Goal: Task Accomplishment & Management: Manage account settings

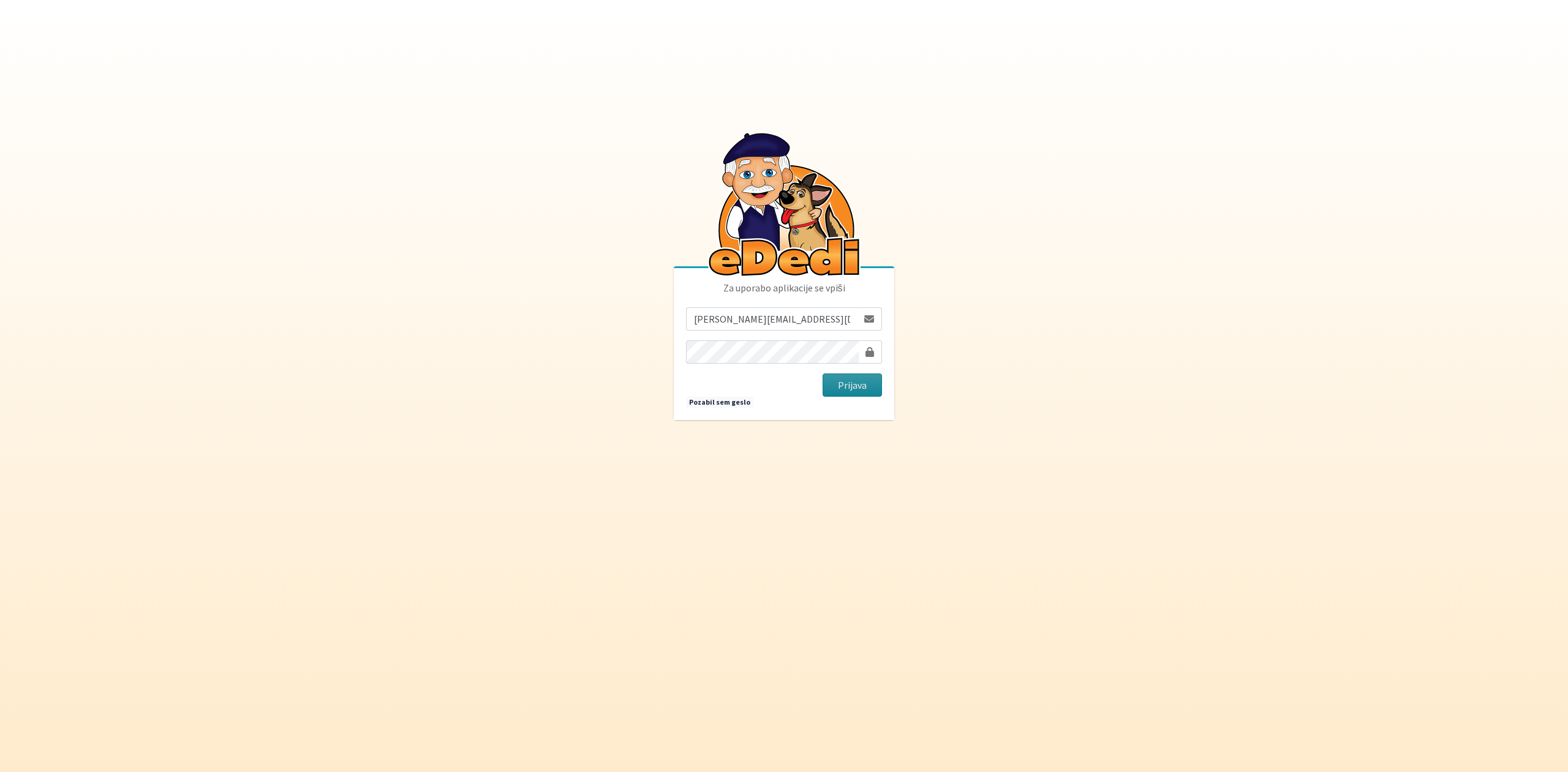
click at [858, 383] on button "Prijava" at bounding box center [852, 385] width 59 height 23
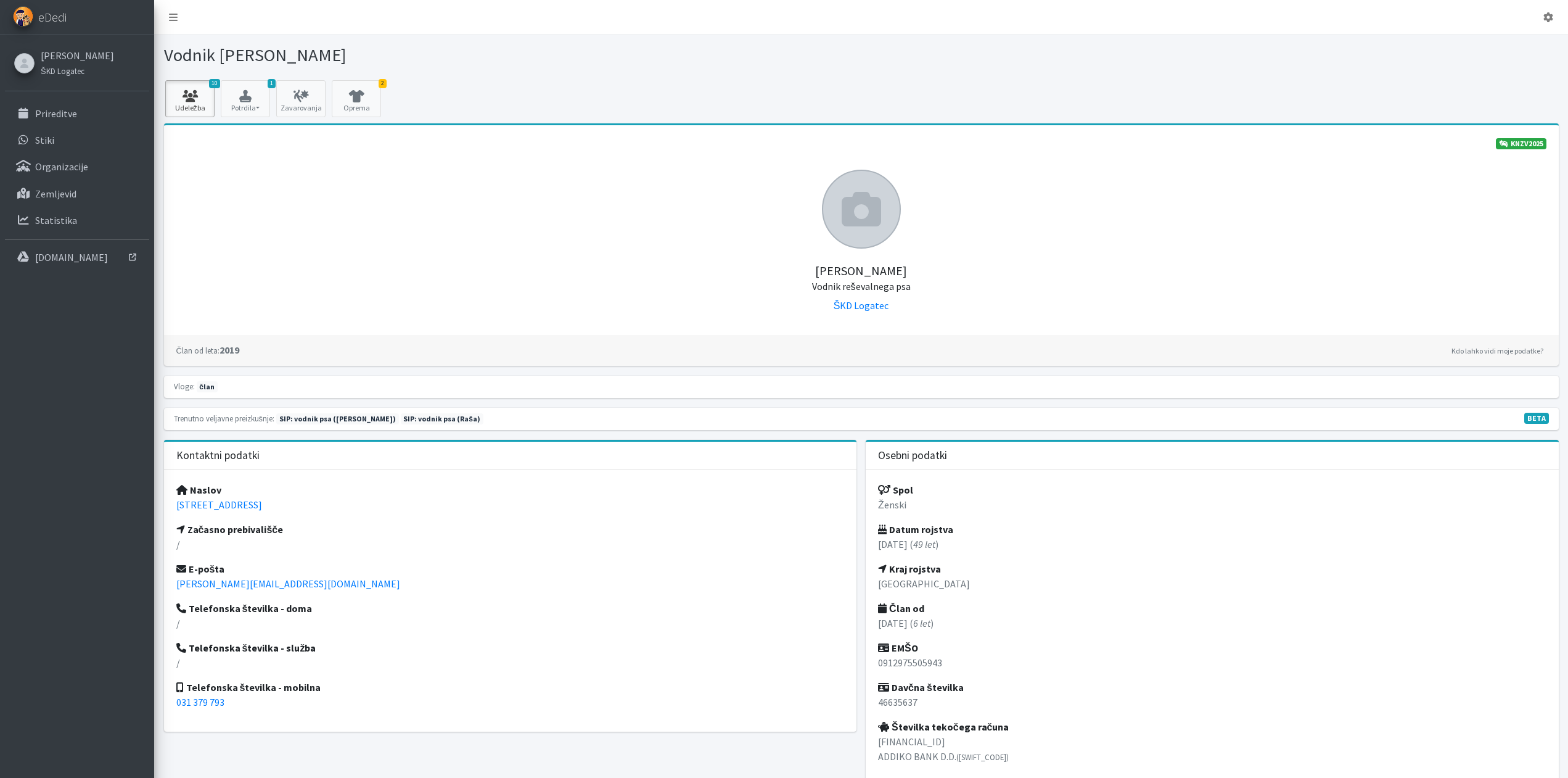
click at [198, 105] on link "10 Udeležba" at bounding box center [190, 99] width 49 height 37
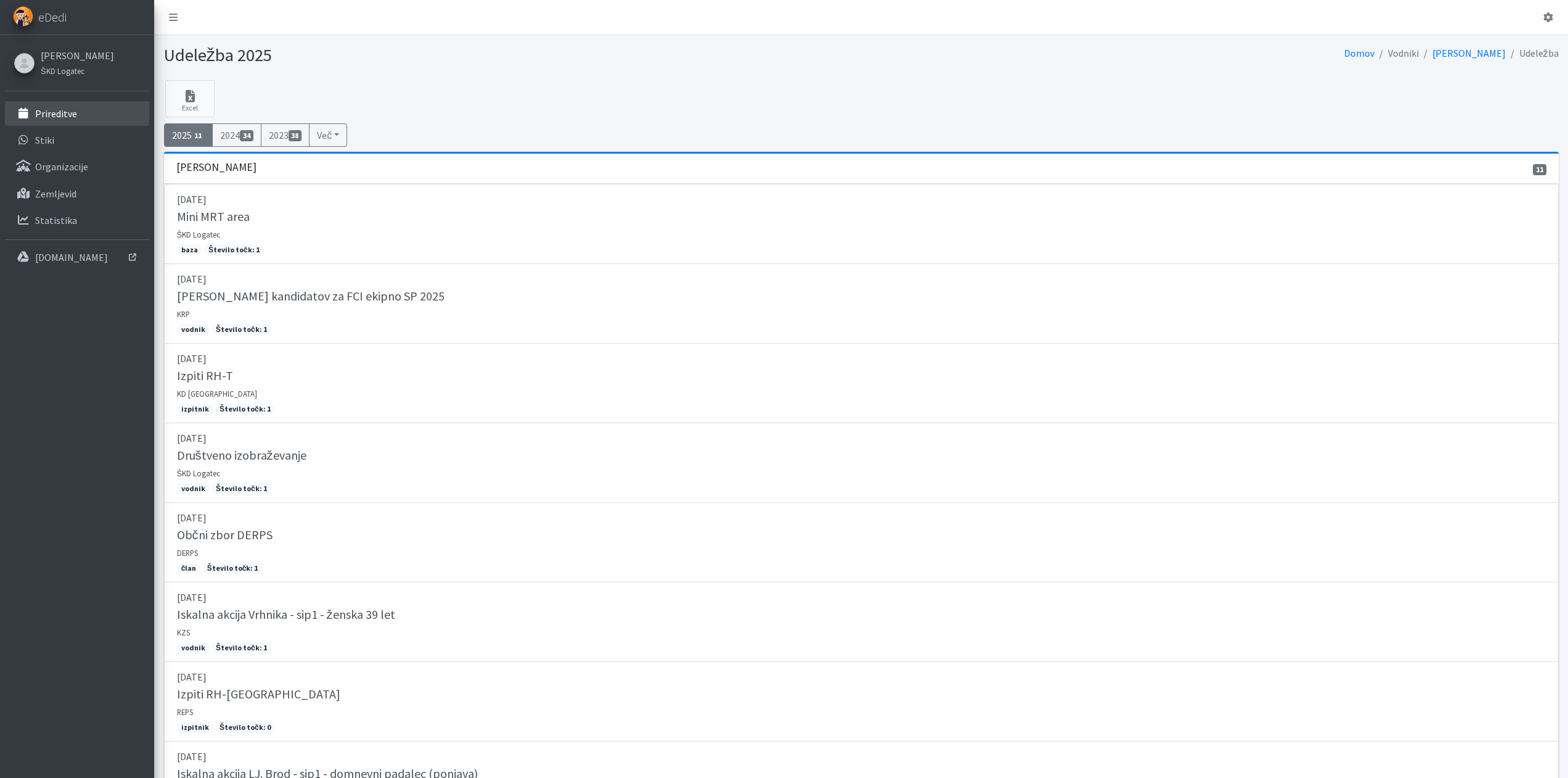
click at [58, 115] on p "Prireditve" at bounding box center [56, 113] width 42 height 13
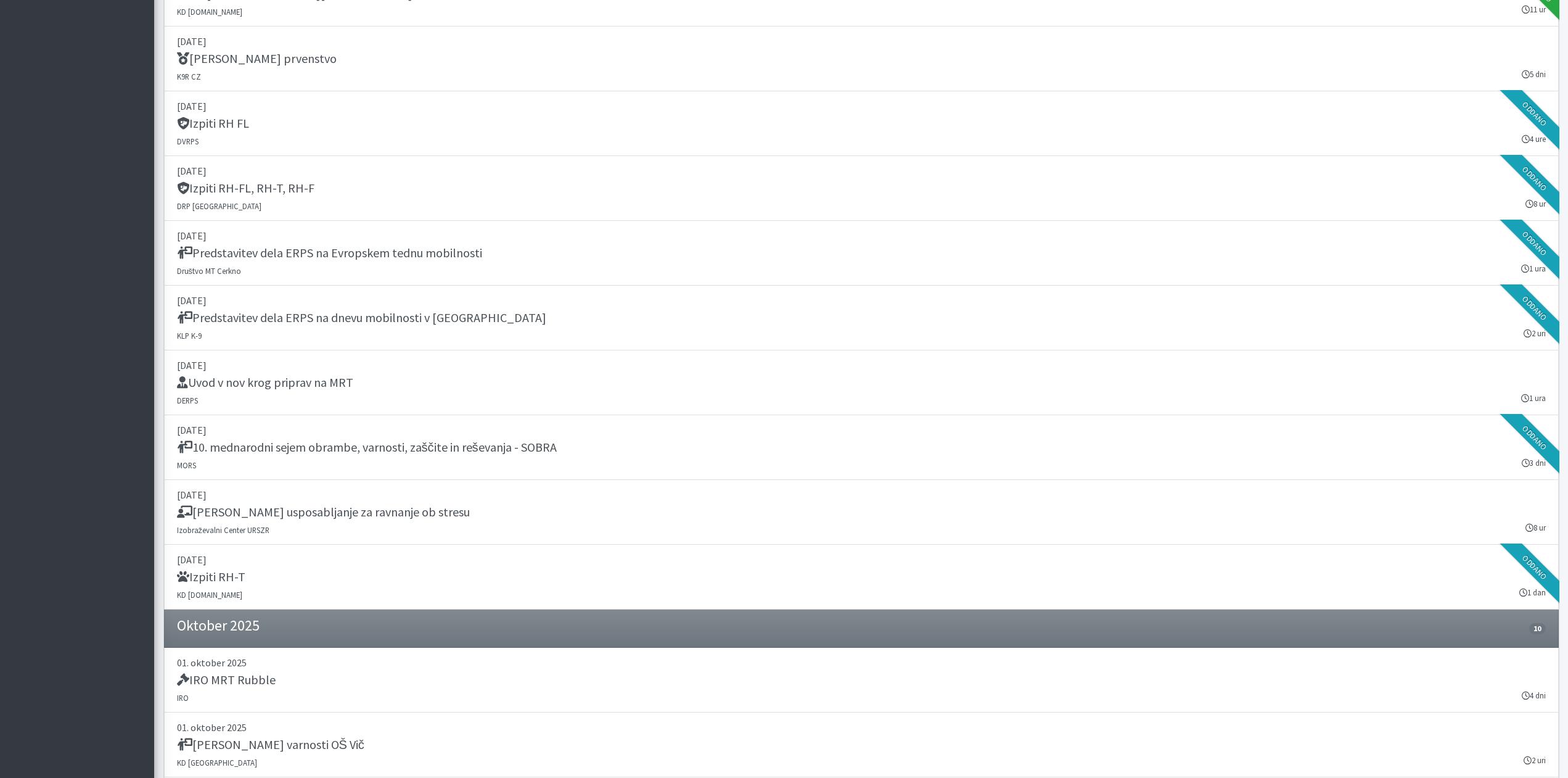
scroll to position [1951, 0]
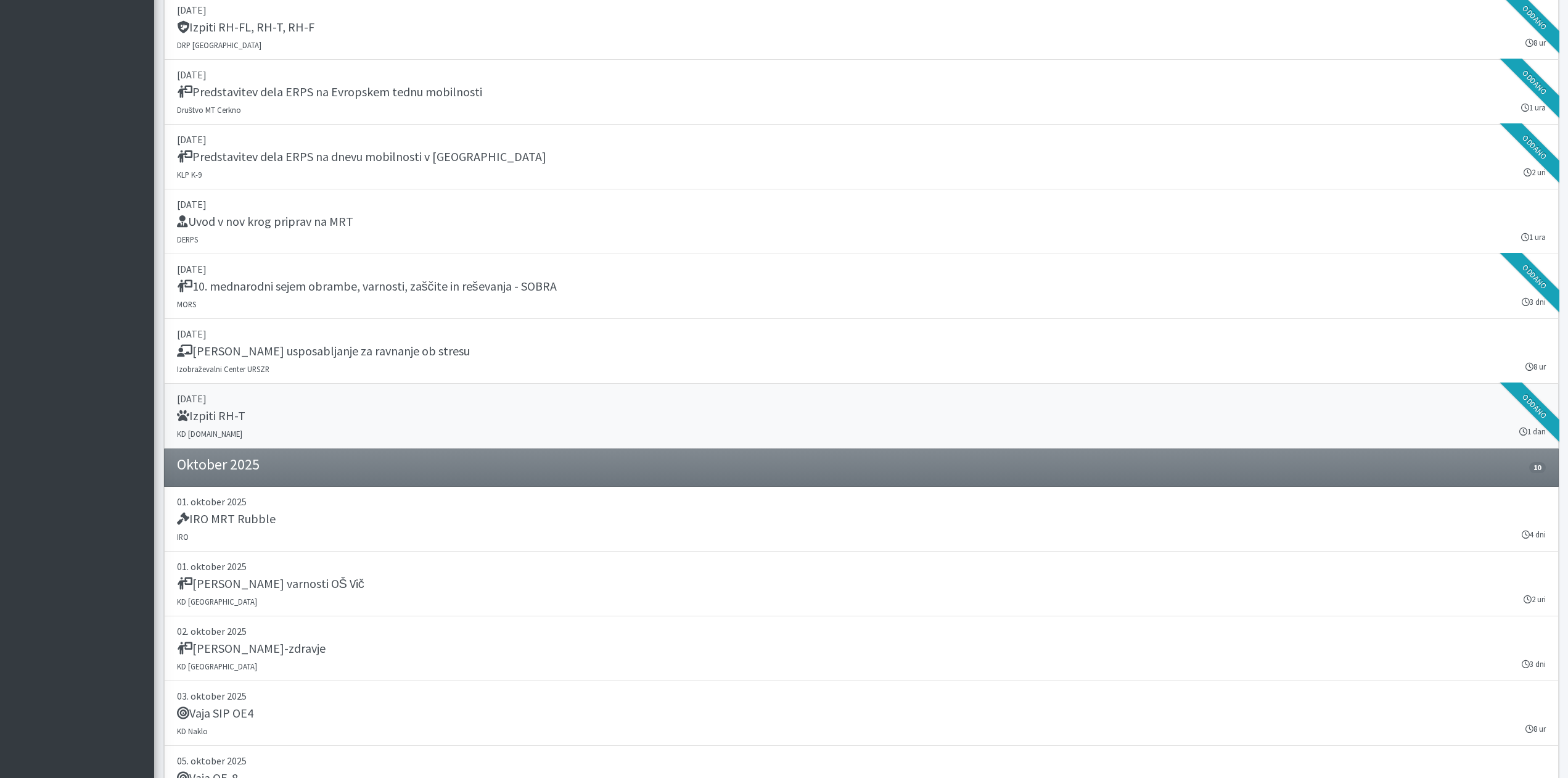
click at [244, 417] on h5 "Izpiti RH-T" at bounding box center [210, 415] width 68 height 15
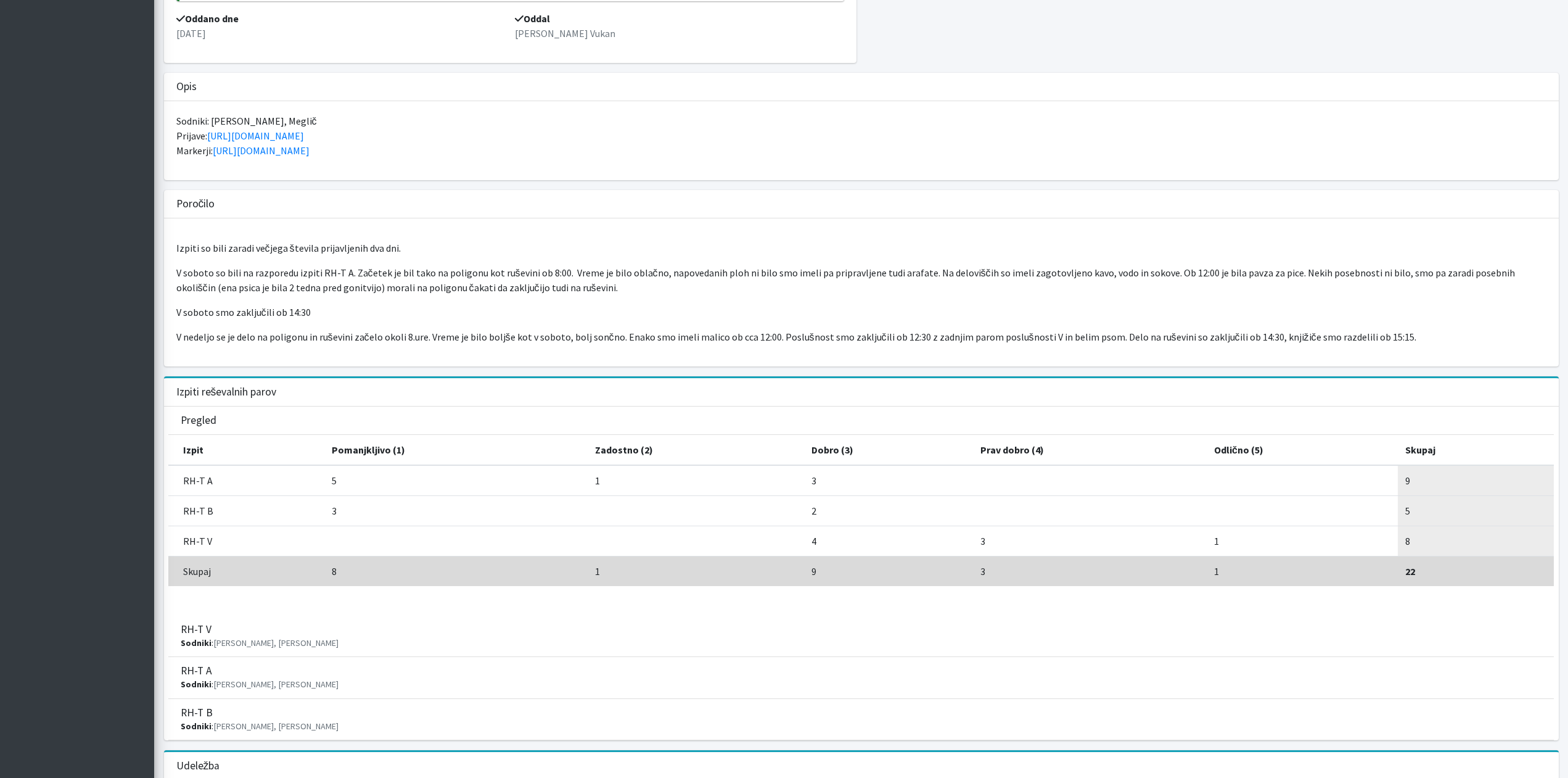
scroll to position [377, 0]
